Goal: Transaction & Acquisition: Purchase product/service

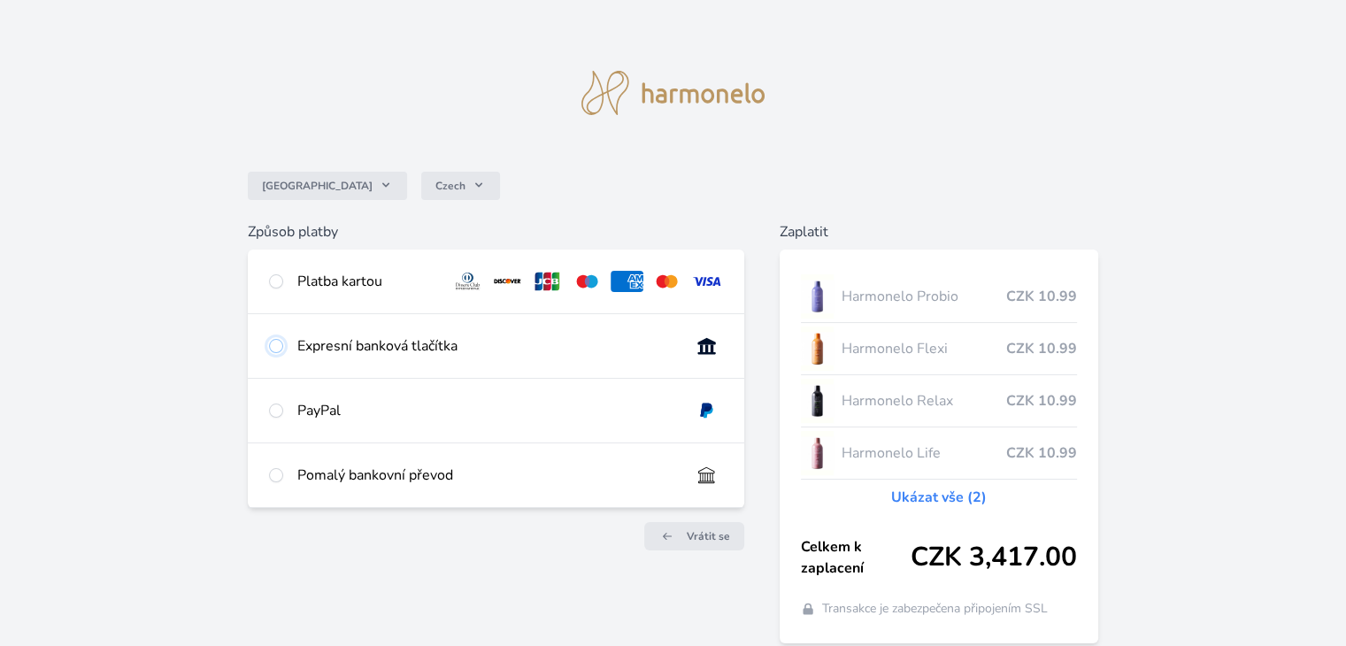
click at [278, 347] on input "radio" at bounding box center [276, 346] width 14 height 14
radio input "true"
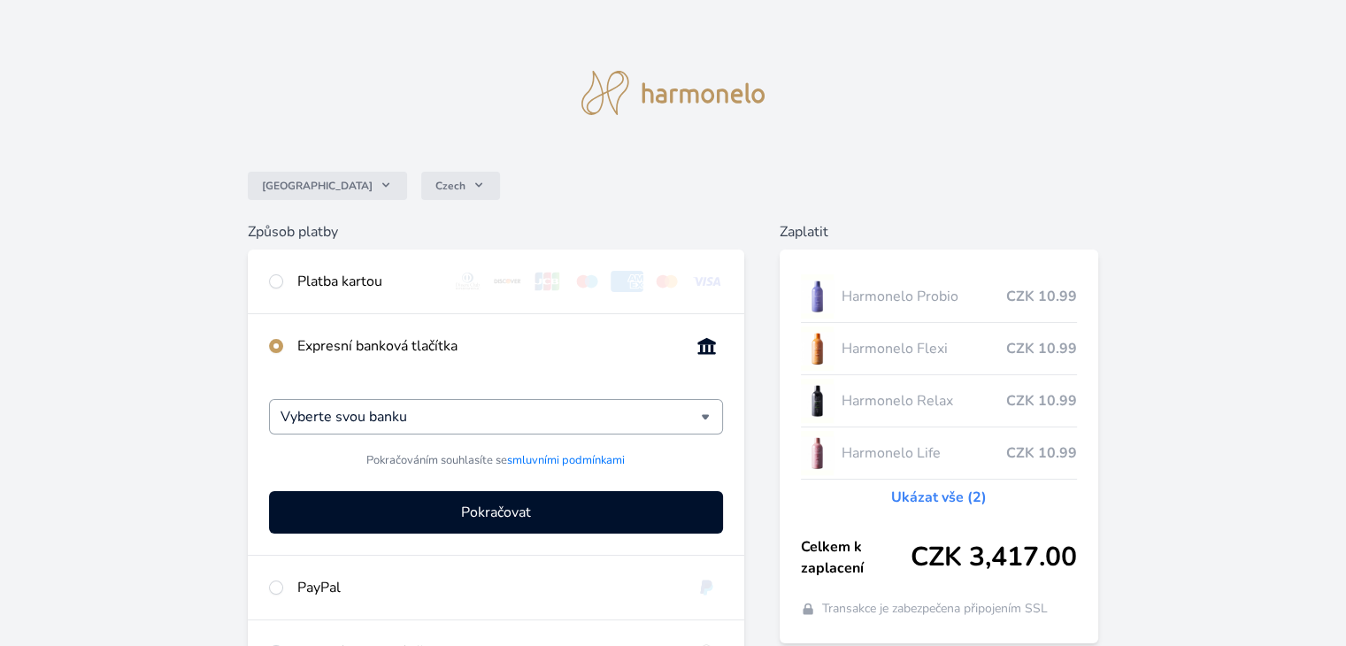
click at [703, 421] on div "Vyberte svou banku" at bounding box center [495, 416] width 453 height 35
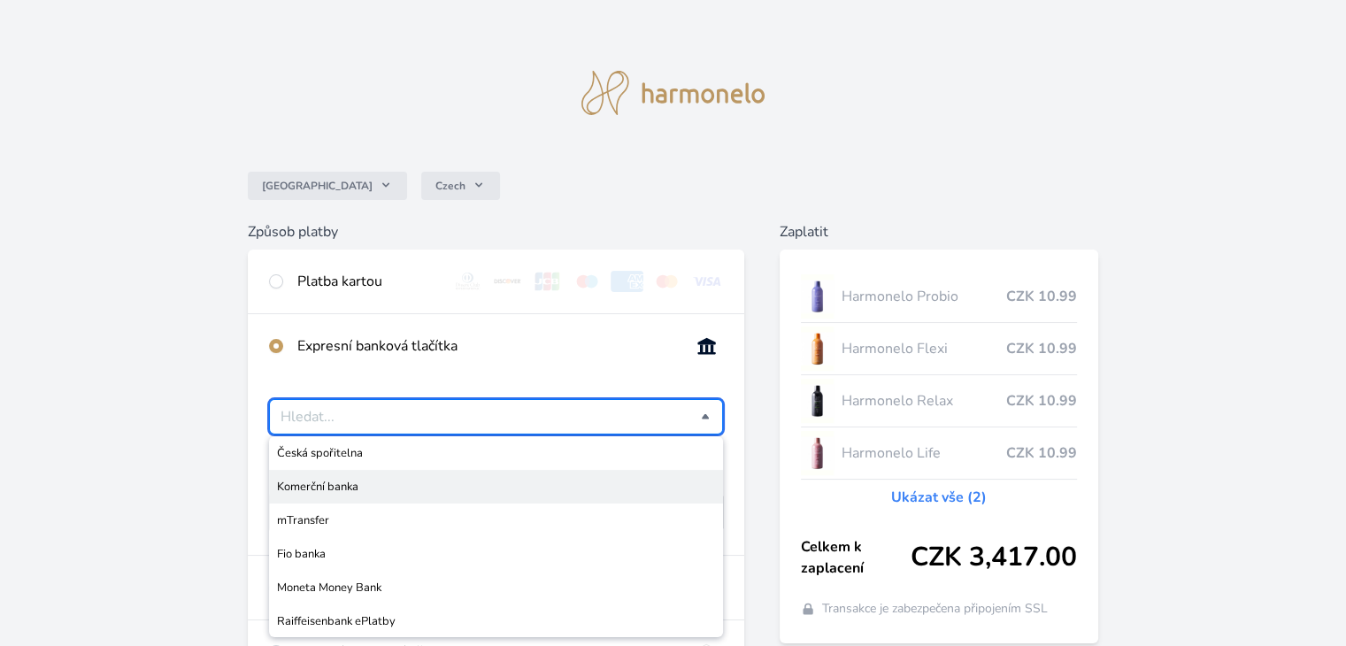
click at [570, 487] on span "Komerční banka" at bounding box center [495, 487] width 437 height 18
type input "Komerční banka"
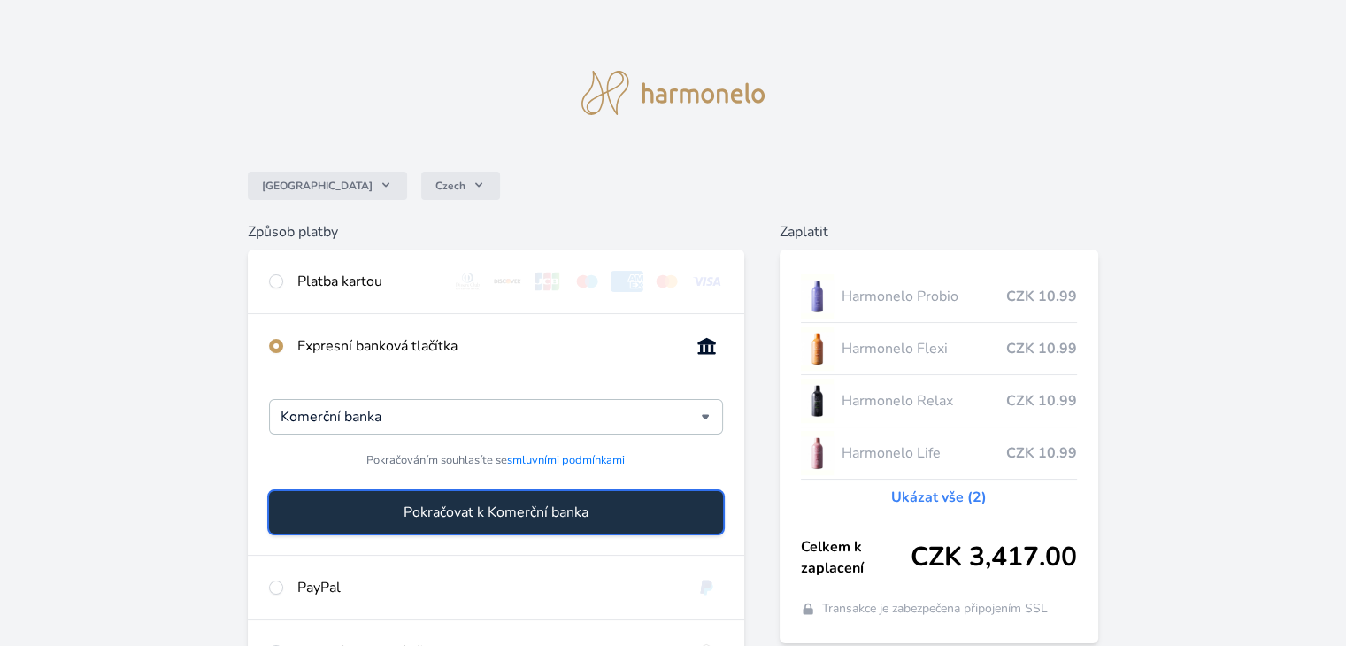
click at [602, 507] on button "Pokračovat k Komerční banka" at bounding box center [495, 512] width 453 height 42
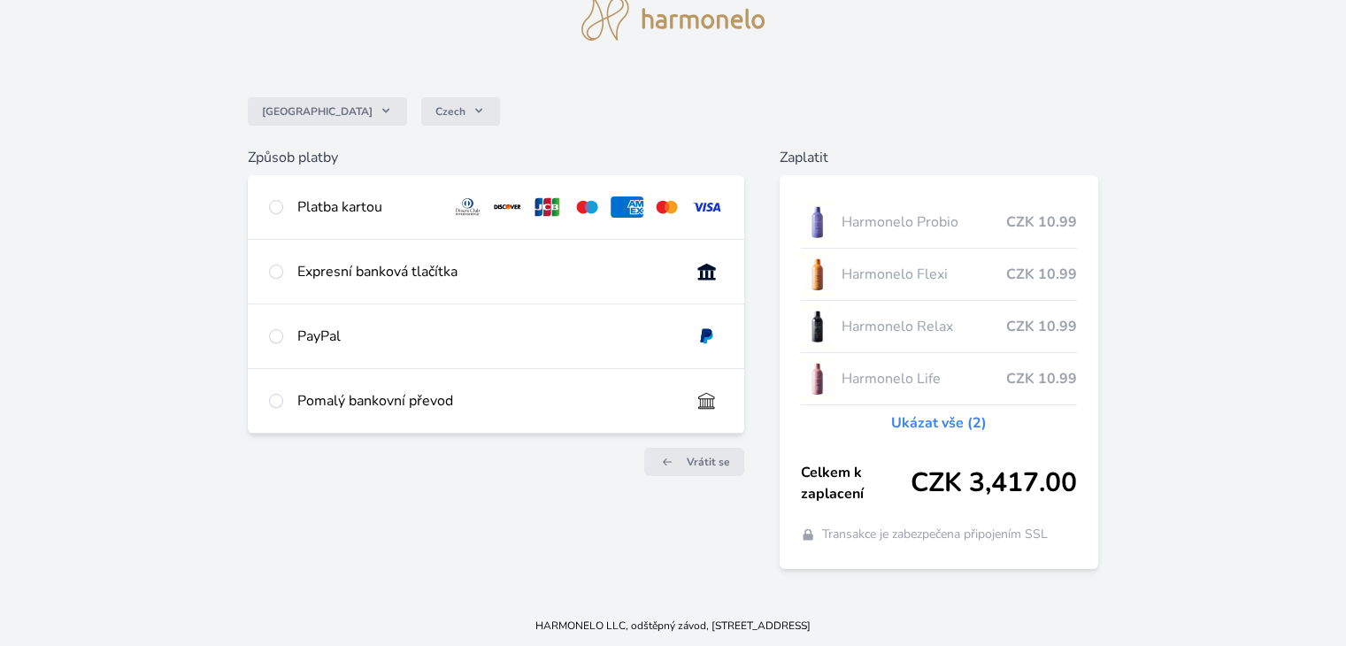
scroll to position [74, 0]
click at [276, 273] on input "radio" at bounding box center [276, 272] width 14 height 14
radio input "true"
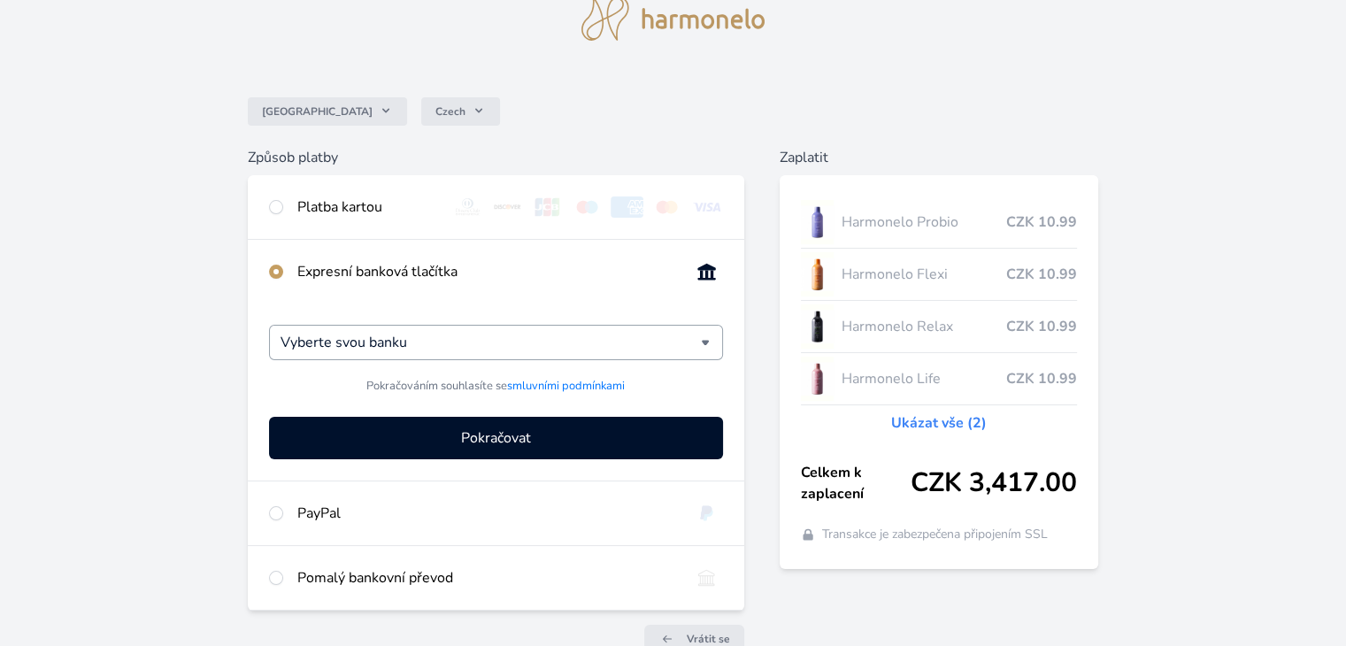
click at [704, 344] on div "Vyberte svou banku" at bounding box center [495, 342] width 453 height 35
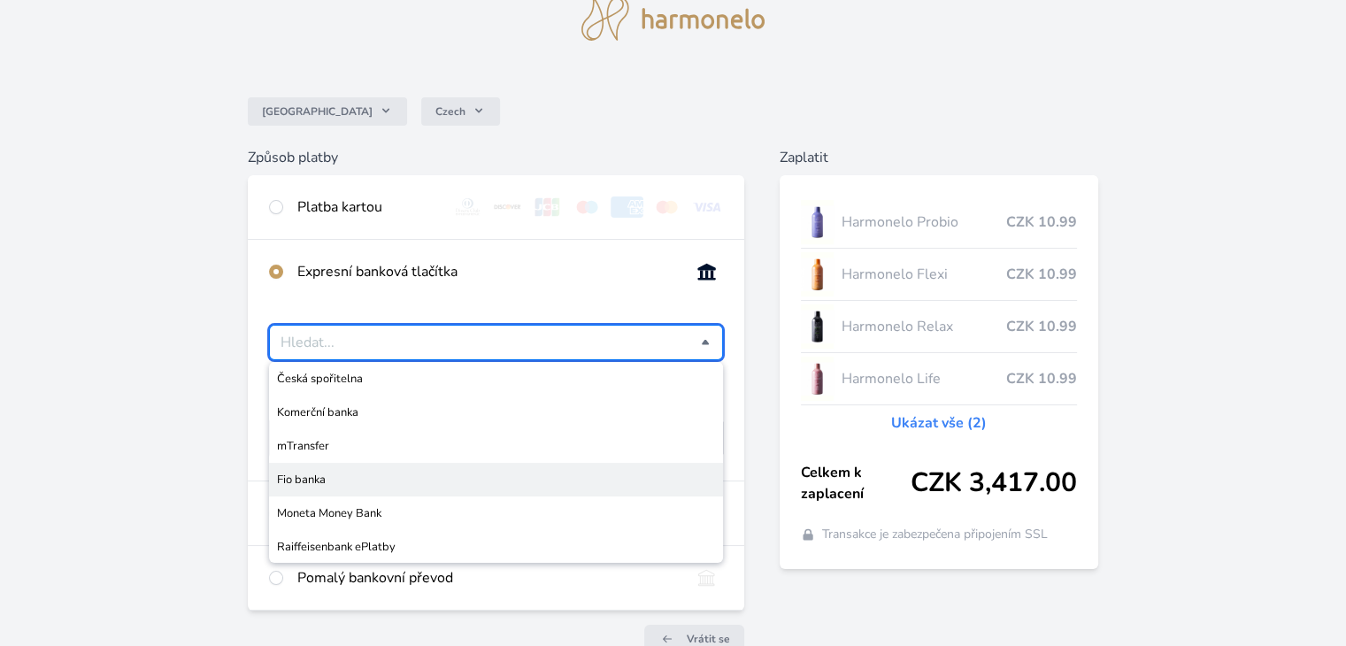
click at [587, 473] on span "Fio banka" at bounding box center [495, 480] width 437 height 18
type input "Fio banka"
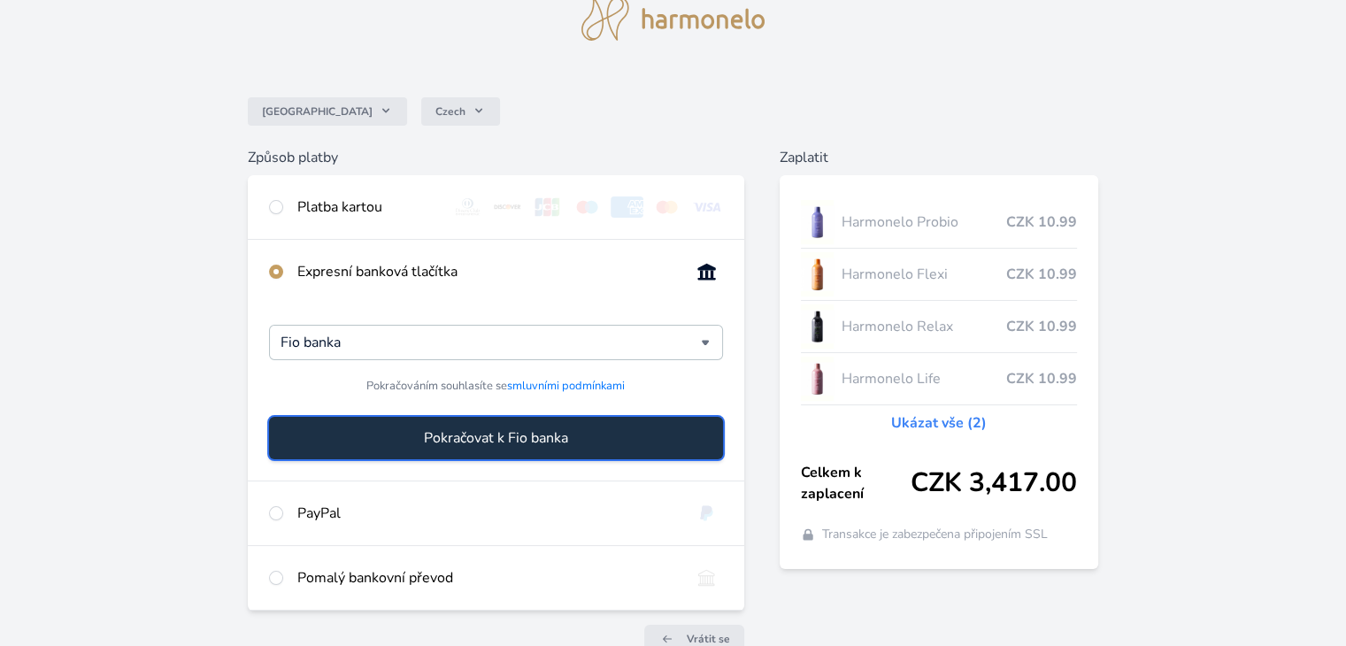
click at [589, 449] on button "Pokračovat k Fio banka" at bounding box center [495, 438] width 453 height 42
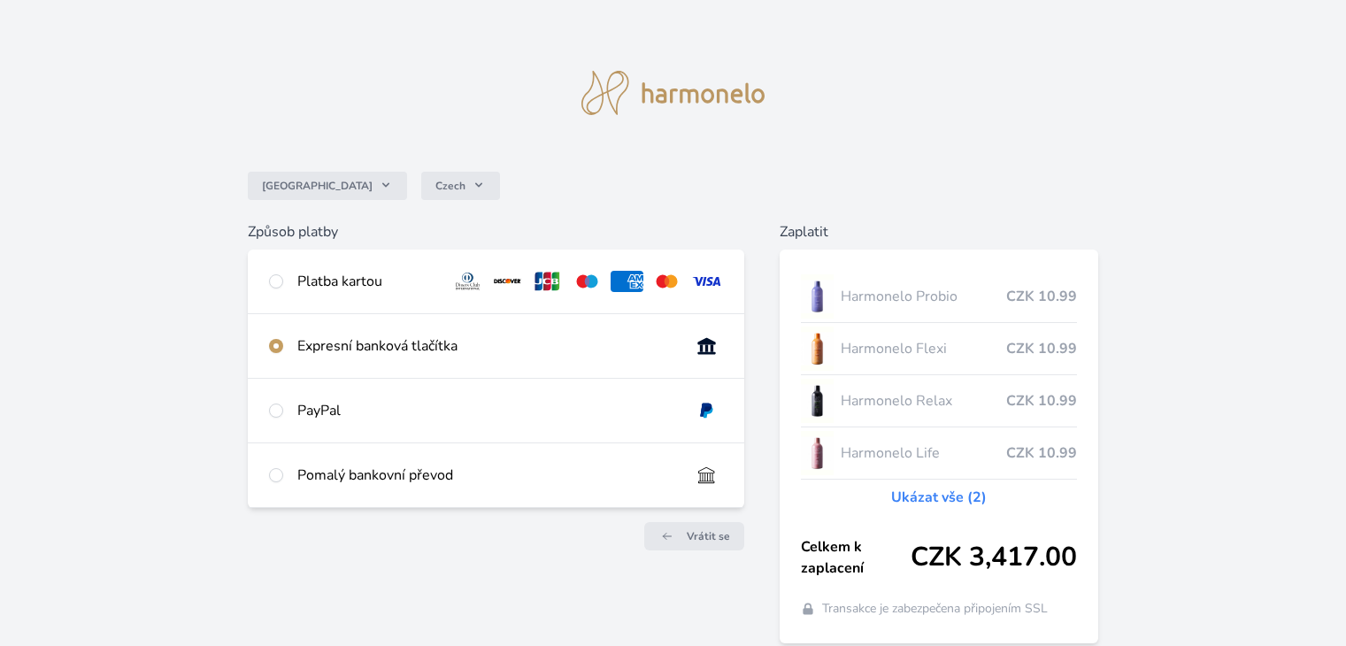
scroll to position [74, 0]
